Goal: Task Accomplishment & Management: Complete application form

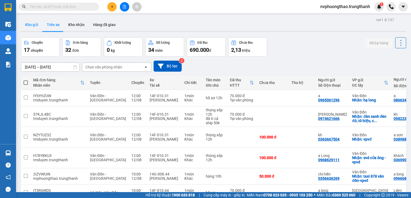
click at [35, 24] on button "Kho gửi" at bounding box center [32, 24] width 22 height 13
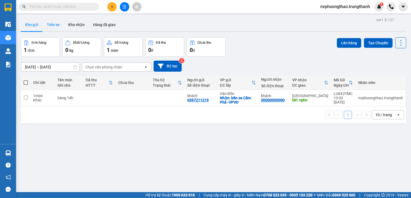
click at [46, 26] on button "Trên xe" at bounding box center [53, 24] width 21 height 13
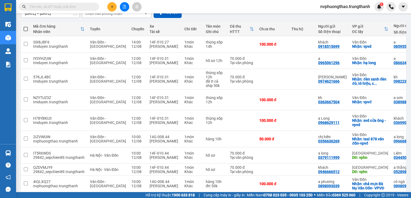
scroll to position [71, 0]
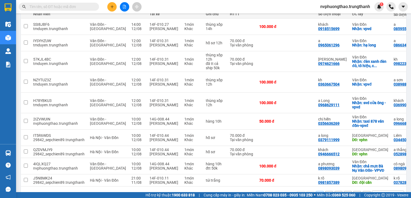
drag, startPoint x: 279, startPoint y: 180, endPoint x: 289, endPoint y: 179, distance: 9.7
click at [289, 186] on div "1 2 3 4 10 / trang open" at bounding box center [213, 194] width 385 height 17
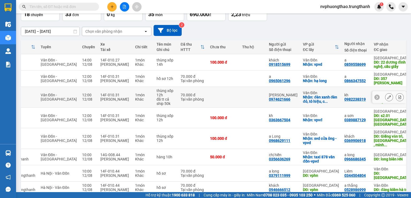
scroll to position [0, 0]
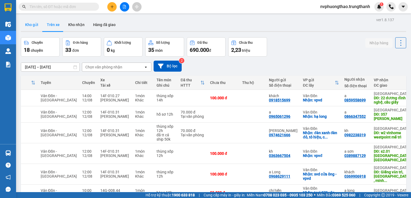
click at [31, 25] on button "Kho gửi" at bounding box center [32, 24] width 22 height 13
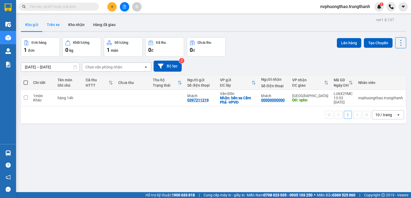
click at [49, 24] on button "Trên xe" at bounding box center [53, 24] width 21 height 13
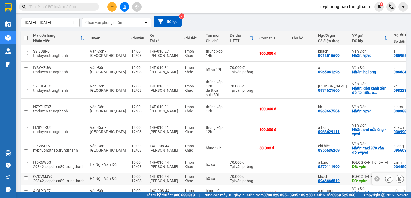
scroll to position [80, 0]
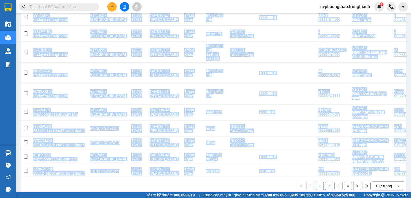
drag, startPoint x: 284, startPoint y: 170, endPoint x: 322, endPoint y: 168, distance: 38.6
click at [322, 168] on div "Mã đơn hàng Nhân viên Tuyến Chuyến Xe Tài xế Chi tiết Tên món Ghi chú Đã thu HT…" at bounding box center [213, 94] width 385 height 199
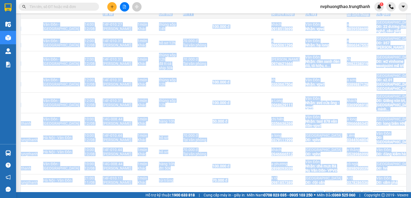
scroll to position [0, 50]
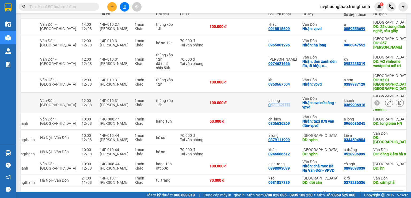
drag, startPoint x: 275, startPoint y: 98, endPoint x: 253, endPoint y: 100, distance: 22.5
click at [268, 100] on div "a Long 0968629111" at bounding box center [282, 102] width 29 height 9
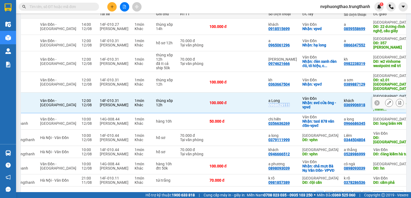
drag, startPoint x: 252, startPoint y: 100, endPoint x: 274, endPoint y: 102, distance: 22.1
click at [274, 102] on td "a Long 0968629111" at bounding box center [283, 102] width 34 height 21
checkbox input "false"
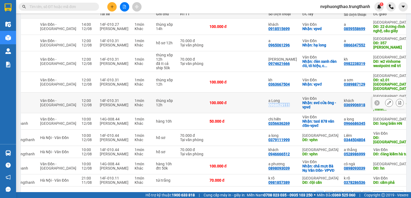
copy div "0968629111"
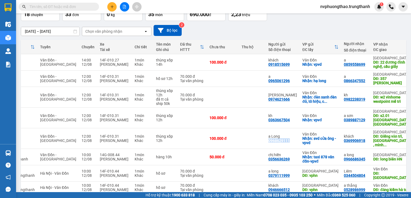
scroll to position [0, 0]
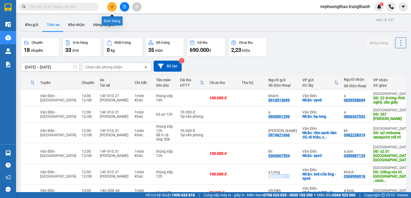
click at [112, 8] on icon "plus" at bounding box center [112, 6] width 0 height 3
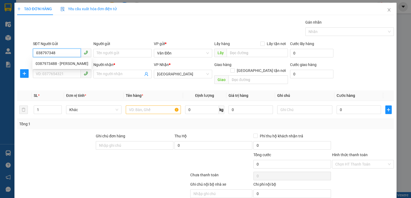
type input "0387973488"
click at [67, 64] on div "0387973488 - [PERSON_NAME]" at bounding box center [62, 63] width 53 height 6
type input "c Hương"
checkbox input "true"
type input "cẩm phả - vpvd"
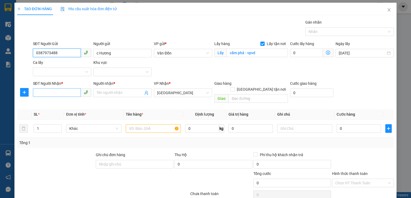
type input "0387973488"
click at [57, 88] on input "SĐT Người Nhận *" at bounding box center [57, 92] width 48 height 9
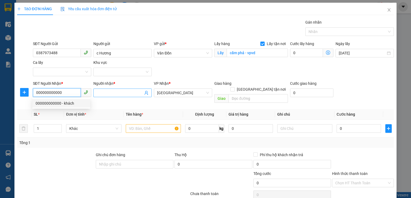
type input "000000000000"
click at [131, 90] on input "Người nhận *" at bounding box center [120, 93] width 47 height 6
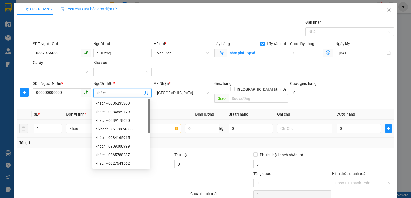
type input "khách"
click at [172, 124] on input "text" at bounding box center [153, 128] width 55 height 9
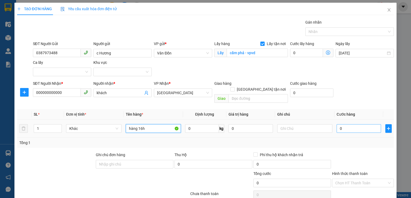
type input "hàng 16h"
click at [352, 124] on input "0" at bounding box center [359, 128] width 44 height 9
type input "1"
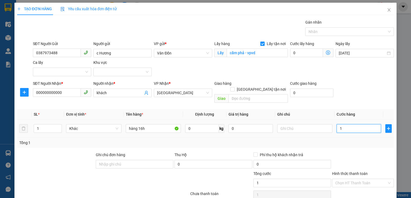
type input "10"
type input "100"
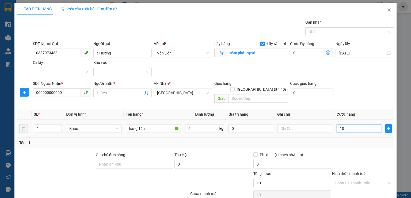
type input "100"
type input "100.000"
click at [321, 139] on div "Tổng: 1" at bounding box center [205, 142] width 377 height 10
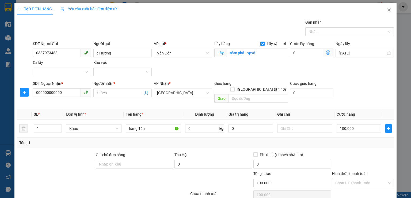
scroll to position [35, 0]
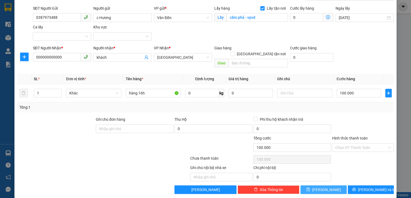
click at [321, 186] on span "[PERSON_NAME]" at bounding box center [326, 189] width 29 height 6
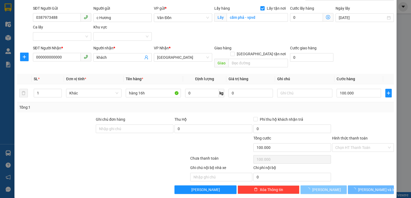
checkbox input "false"
type input "0"
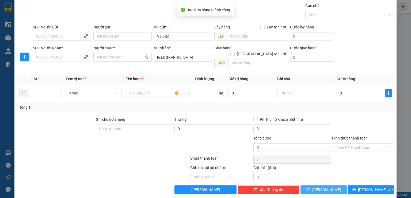
scroll to position [0, 0]
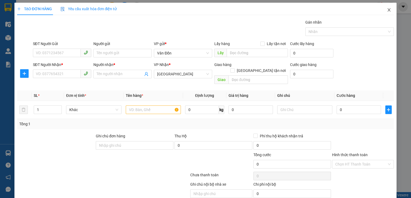
click at [388, 10] on span "Close" at bounding box center [389, 10] width 15 height 15
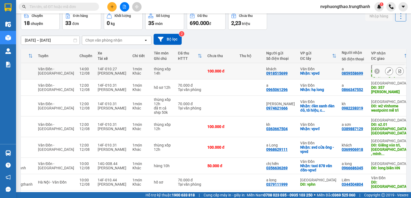
scroll to position [9, 0]
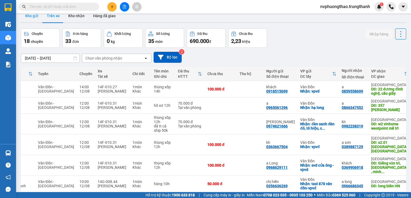
click at [25, 17] on button "Kho gửi" at bounding box center [32, 15] width 22 height 13
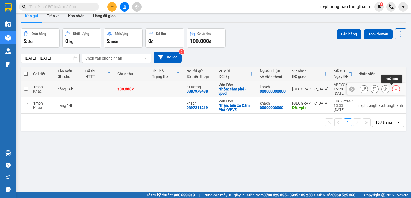
click at [395, 89] on icon at bounding box center [396, 89] width 2 height 2
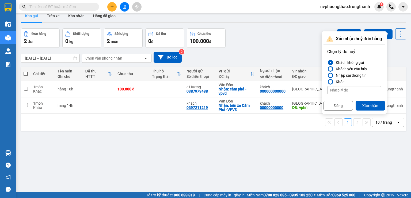
click at [351, 63] on div "Khách không gửi" at bounding box center [349, 62] width 30 height 6
click at [327, 62] on input "Khách không gửi" at bounding box center [327, 62] width 0 height 0
click at [367, 104] on button "Xác nhận" at bounding box center [370, 106] width 29 height 10
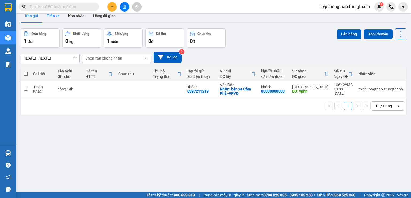
click at [55, 16] on button "Trên xe" at bounding box center [53, 15] width 21 height 13
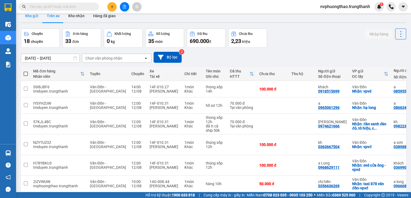
click at [39, 16] on button "Kho gửi" at bounding box center [32, 15] width 22 height 13
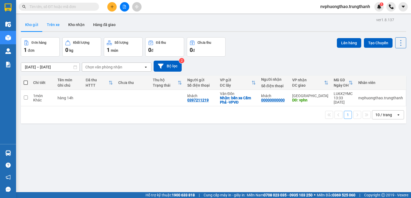
click at [48, 22] on button "Trên xe" at bounding box center [53, 24] width 21 height 13
click at [50, 26] on button "Trên xe" at bounding box center [53, 24] width 21 height 13
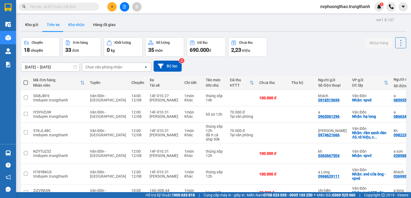
click at [78, 27] on button "Kho nhận" at bounding box center [76, 24] width 25 height 13
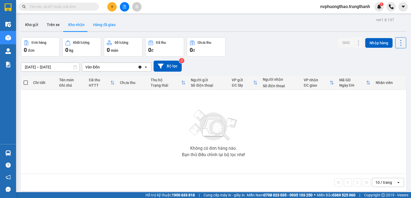
click at [106, 27] on button "Hàng đã giao" at bounding box center [104, 24] width 31 height 13
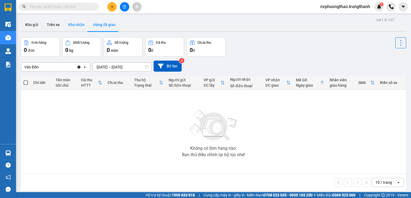
click at [74, 26] on button "Kho nhận" at bounding box center [76, 24] width 25 height 13
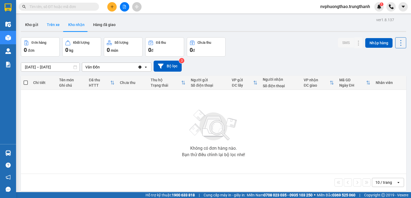
click at [54, 25] on button "Trên xe" at bounding box center [53, 24] width 21 height 13
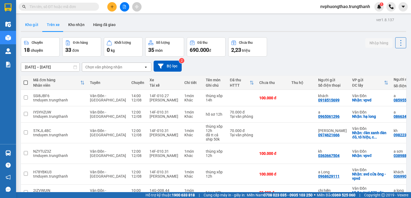
click at [36, 27] on button "Kho gửi" at bounding box center [32, 24] width 22 height 13
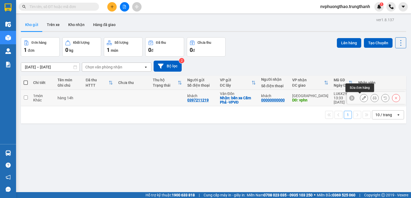
click at [362, 98] on icon at bounding box center [364, 98] width 4 height 4
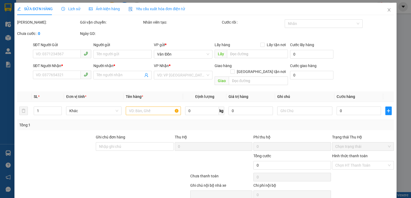
type input "0397211219"
type input "khách"
checkbox input "true"
type input "bến xe Cẩm Phả -VPVĐ"
type input "00000000000"
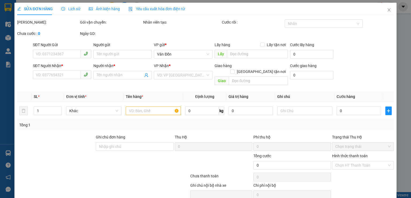
type input "khách"
type input "vphn"
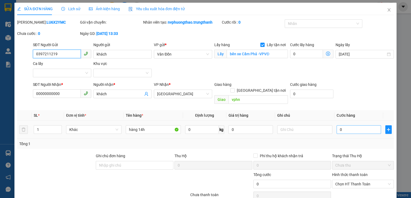
scroll to position [15, 0]
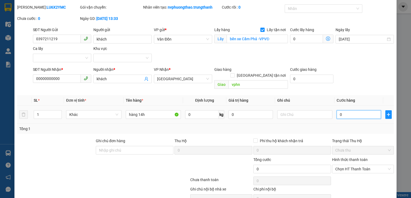
click at [350, 112] on input "0" at bounding box center [359, 114] width 44 height 9
type input "5"
type input "50"
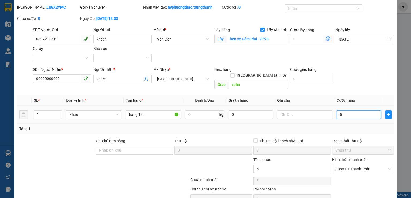
type input "50"
click at [357, 110] on input "50" at bounding box center [359, 114] width 44 height 9
type input "50"
type input "50.000"
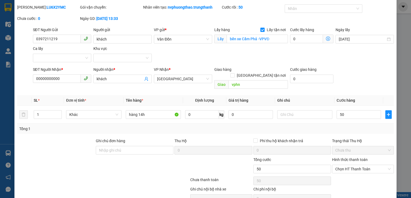
type input "50.000"
click at [327, 127] on div "Total Paid Fee 0 Total UnPaid Fee 0 Cash Collection Total Fee Mã ĐH: LU6X2YMC G…" at bounding box center [205, 109] width 377 height 211
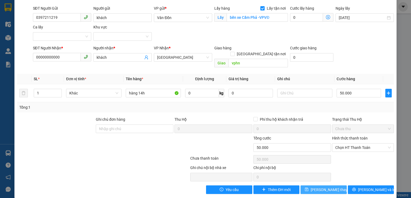
click at [320, 186] on span "[PERSON_NAME] thay đổi" at bounding box center [332, 189] width 43 height 6
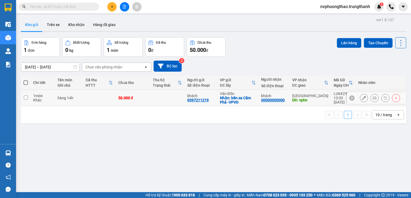
click at [28, 98] on td at bounding box center [26, 98] width 10 height 16
checkbox input "true"
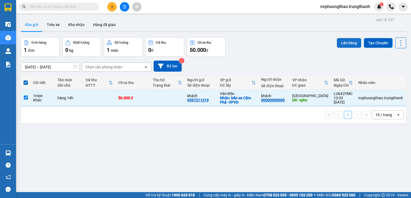
click at [346, 39] on button "Lên hàng" at bounding box center [349, 43] width 24 height 10
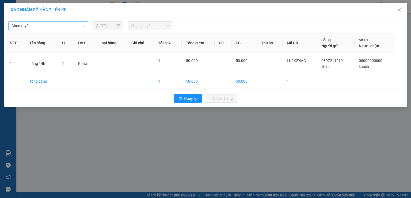
click at [79, 28] on span "Chọn tuyến" at bounding box center [49, 26] width 74 height 8
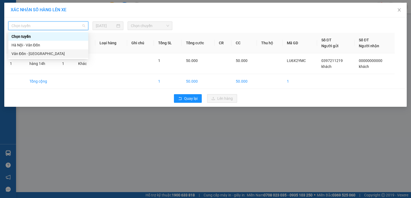
click at [57, 55] on div "Vân Đồn - [GEOGRAPHIC_DATA]" at bounding box center [49, 54] width 74 height 6
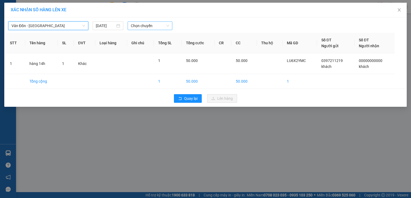
click at [153, 25] on span "Chọn chuyến" at bounding box center [150, 26] width 39 height 8
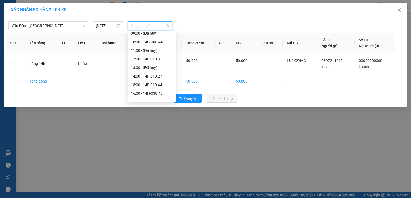
scroll to position [67, 0]
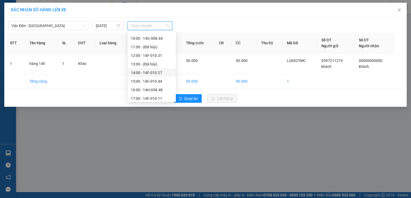
click at [161, 72] on div "14:00 - 14F-010.27" at bounding box center [152, 73] width 42 height 6
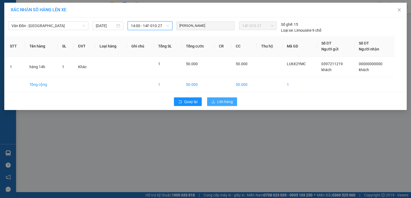
click at [224, 101] on span "Lên hàng" at bounding box center [225, 101] width 16 height 6
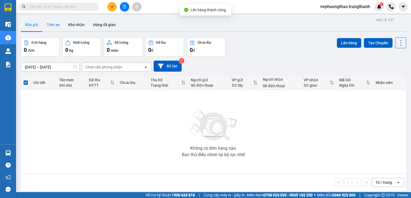
click at [54, 26] on button "Trên xe" at bounding box center [53, 24] width 21 height 13
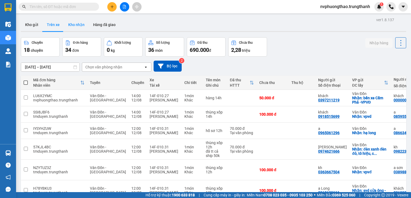
click at [76, 24] on button "Kho nhận" at bounding box center [76, 24] width 25 height 13
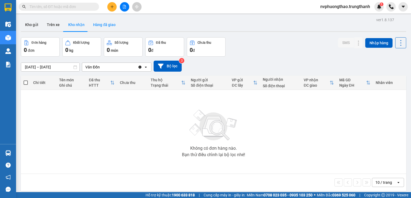
click at [105, 25] on button "Hàng đã giao" at bounding box center [104, 24] width 31 height 13
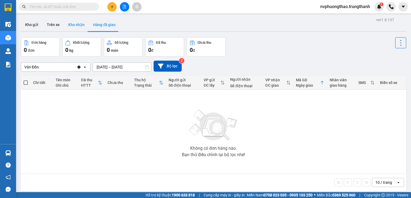
click at [74, 24] on button "Kho nhận" at bounding box center [76, 24] width 25 height 13
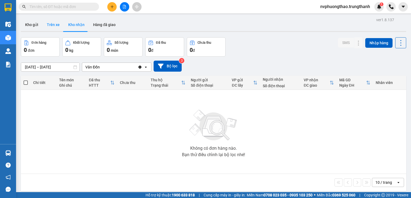
click at [51, 26] on button "Trên xe" at bounding box center [53, 24] width 21 height 13
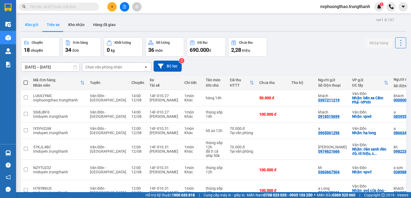
click at [28, 25] on button "Kho gửi" at bounding box center [32, 24] width 22 height 13
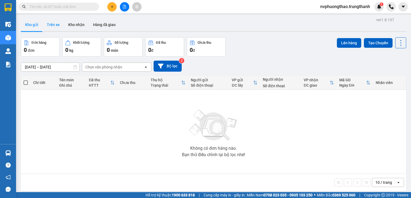
click at [49, 22] on button "Trên xe" at bounding box center [53, 24] width 21 height 13
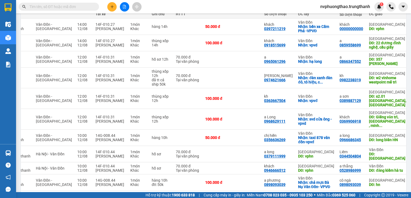
scroll to position [0, 54]
click at [340, 118] on td "khách 0369906918" at bounding box center [351, 119] width 29 height 21
checkbox input "true"
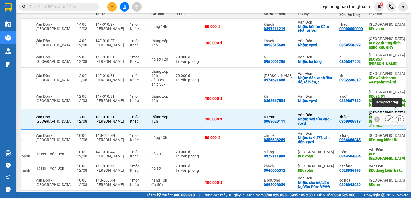
click at [387, 117] on icon at bounding box center [389, 119] width 4 height 4
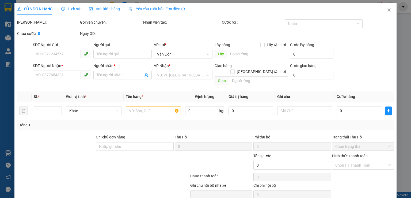
type input "0968629111"
type input "a Long"
checkbox input "true"
type input "svd cửa ông -vpvd"
type input "0369906918"
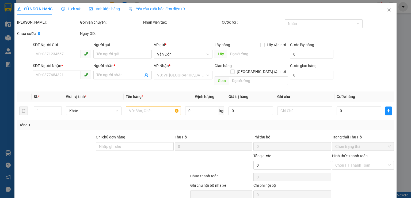
type input "khách"
type input "Giếng văn trì, [GEOGRAPHIC_DATA] , [GEOGRAPHIC_DATA], bắc từ [GEOGRAPHIC_DATA]"
type input "100.000"
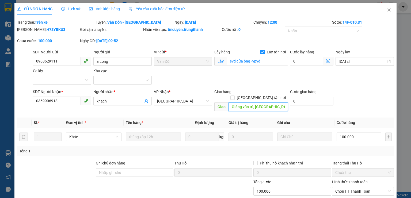
click at [271, 102] on input "Giếng văn trì, [GEOGRAPHIC_DATA] , [GEOGRAPHIC_DATA], bắc từ [GEOGRAPHIC_DATA]" at bounding box center [258, 106] width 59 height 9
drag, startPoint x: 264, startPoint y: 100, endPoint x: 286, endPoint y: 103, distance: 22.1
click at [286, 103] on div "SĐT Người Nhận * 0369906918 Người nhận * khách VP Nhận * [GEOGRAPHIC_DATA] Gia…" at bounding box center [213, 101] width 363 height 25
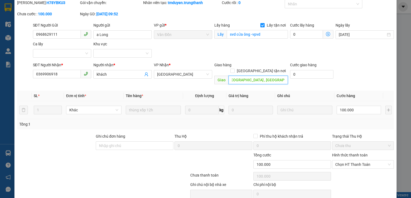
scroll to position [0, 0]
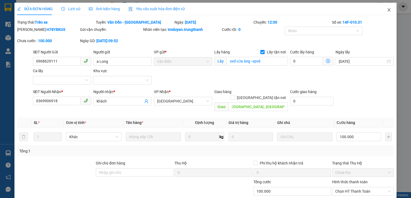
click at [388, 10] on span "Close" at bounding box center [389, 10] width 15 height 15
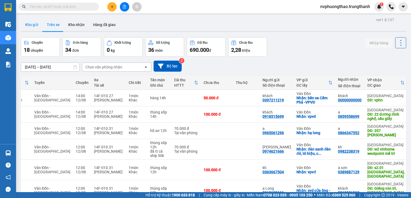
click at [22, 27] on button "Kho gửi" at bounding box center [32, 24] width 22 height 13
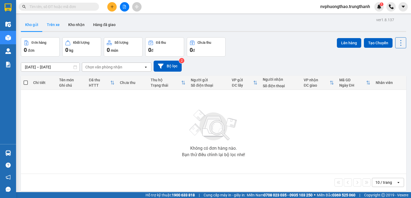
click at [53, 24] on button "Trên xe" at bounding box center [53, 24] width 21 height 13
